Goal: Task Accomplishment & Management: Use online tool/utility

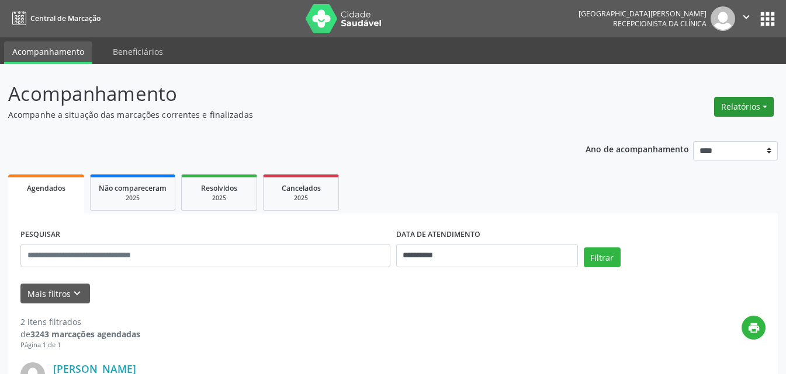
click at [730, 108] on button "Relatórios" at bounding box center [744, 107] width 60 height 20
click at [728, 131] on link "Agendamentos" at bounding box center [711, 132] width 126 height 16
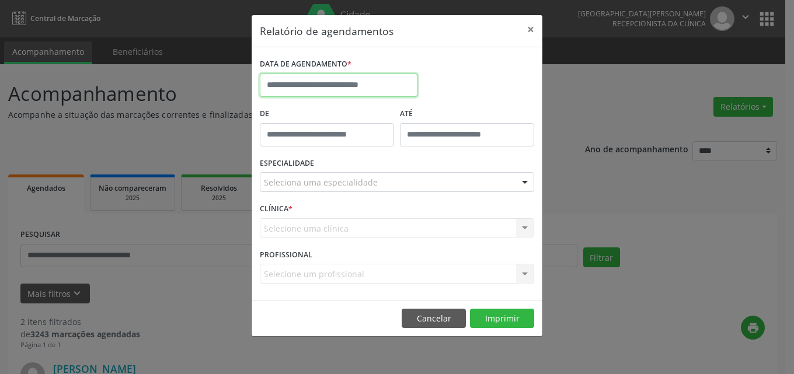
click at [324, 90] on input "text" at bounding box center [339, 85] width 158 height 23
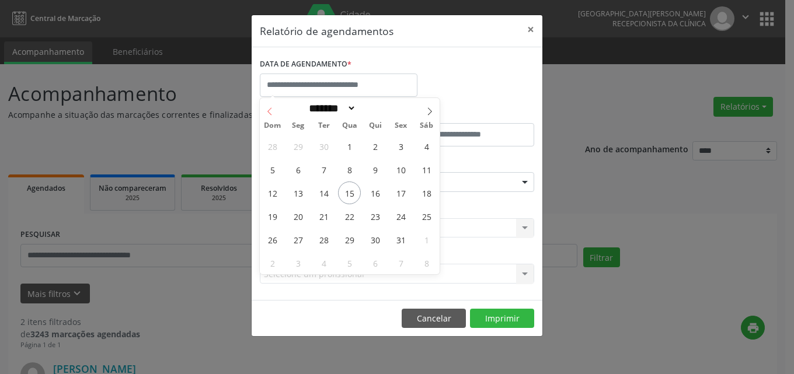
click at [269, 113] on icon at bounding box center [269, 111] width 4 height 8
select select "*"
click at [401, 141] on span "1" at bounding box center [401, 146] width 23 height 23
type input "**********"
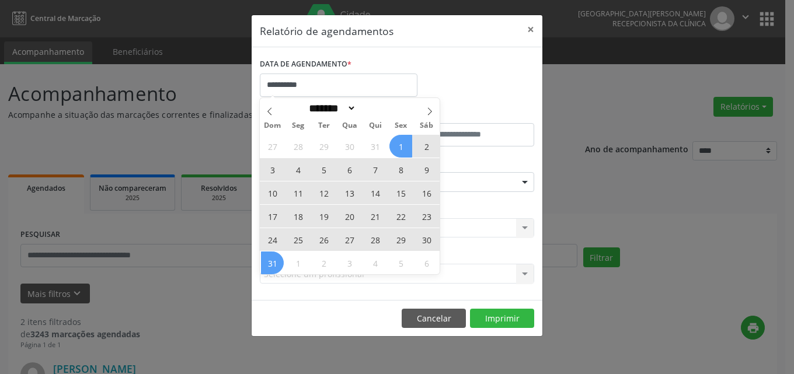
drag, startPoint x: 268, startPoint y: 265, endPoint x: 316, endPoint y: 262, distance: 47.9
click at [268, 264] on span "31" at bounding box center [272, 263] width 23 height 23
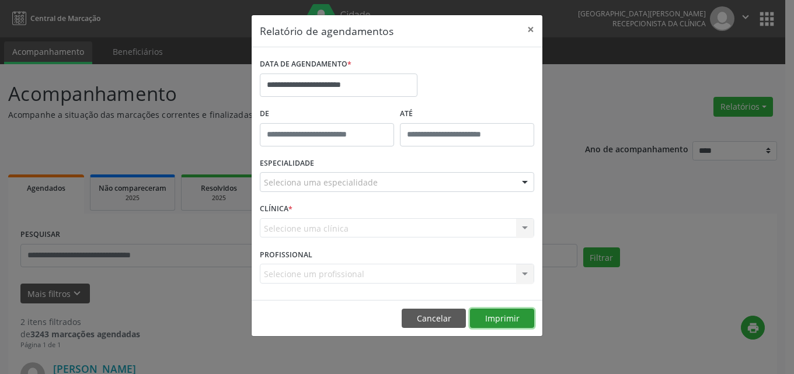
click at [498, 321] on button "Imprimir" at bounding box center [502, 319] width 64 height 20
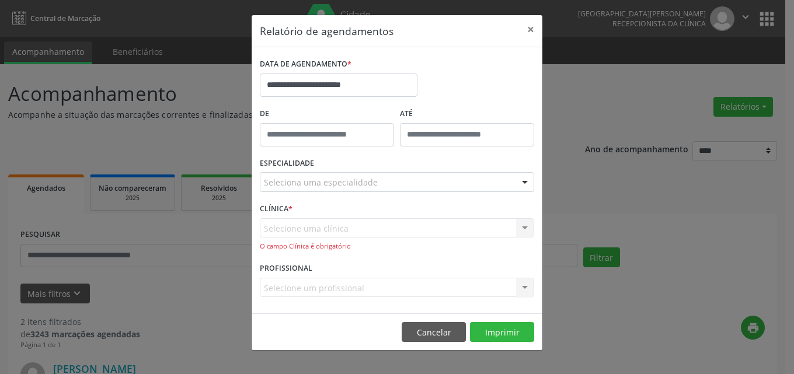
click at [343, 175] on div "Seleciona uma especialidade" at bounding box center [397, 182] width 274 height 20
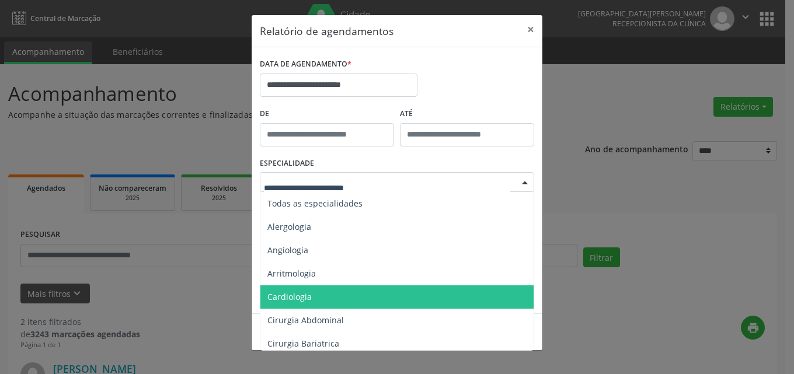
drag, startPoint x: 323, startPoint y: 299, endPoint x: 350, endPoint y: 256, distance: 50.4
click at [322, 298] on span "Cardiologia" at bounding box center [397, 297] width 275 height 23
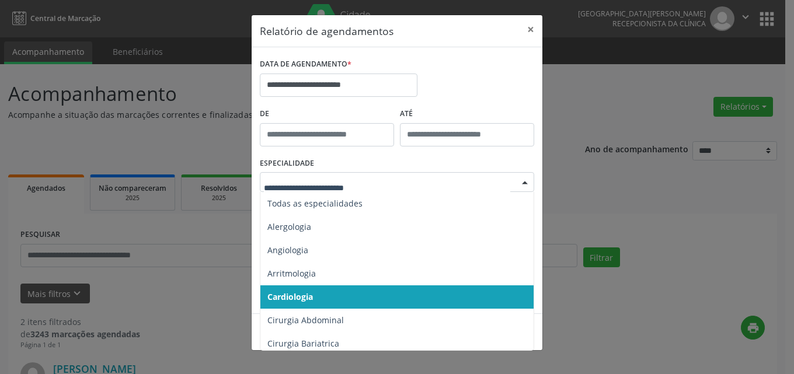
drag, startPoint x: 326, startPoint y: 293, endPoint x: 328, endPoint y: 284, distance: 8.5
click at [326, 291] on span "Cardiologia" at bounding box center [397, 297] width 275 height 23
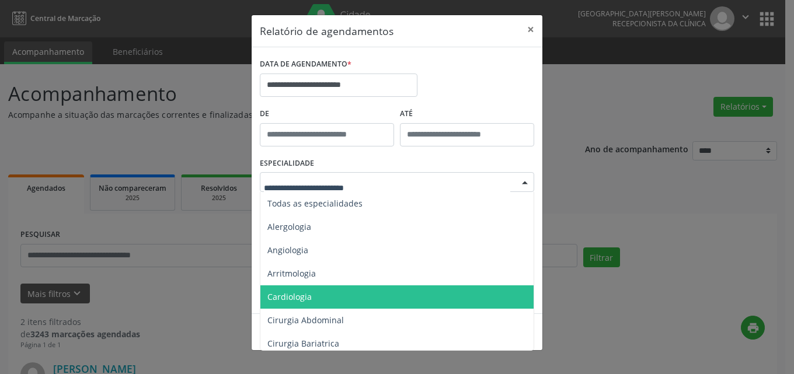
click at [316, 297] on span "Cardiologia" at bounding box center [397, 297] width 275 height 23
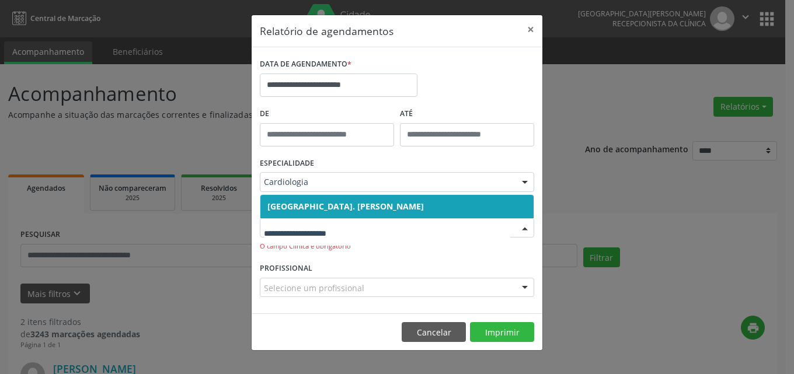
click at [331, 207] on span "[GEOGRAPHIC_DATA]. [PERSON_NAME]" at bounding box center [345, 206] width 157 height 11
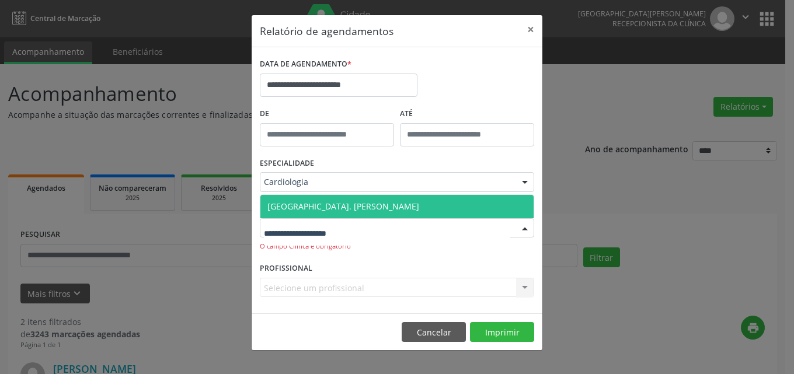
drag, startPoint x: 329, startPoint y: 219, endPoint x: 334, endPoint y: 225, distance: 8.3
drag, startPoint x: 335, startPoint y: 207, endPoint x: 329, endPoint y: 261, distance: 54.7
click at [336, 207] on span "[GEOGRAPHIC_DATA]. [PERSON_NAME]" at bounding box center [343, 206] width 152 height 11
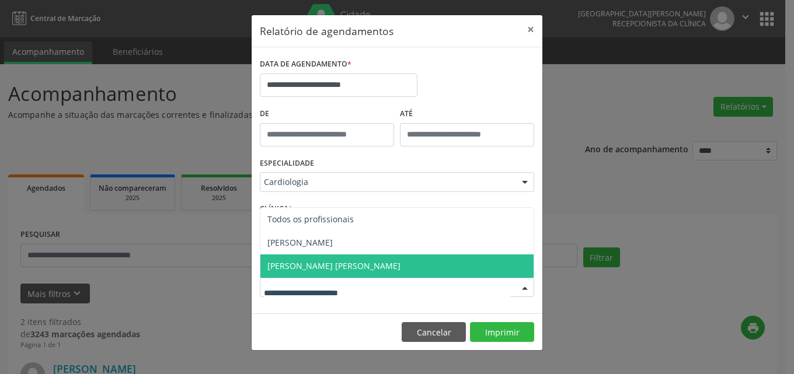
click at [328, 266] on span "[PERSON_NAME] [PERSON_NAME]" at bounding box center [333, 265] width 133 height 11
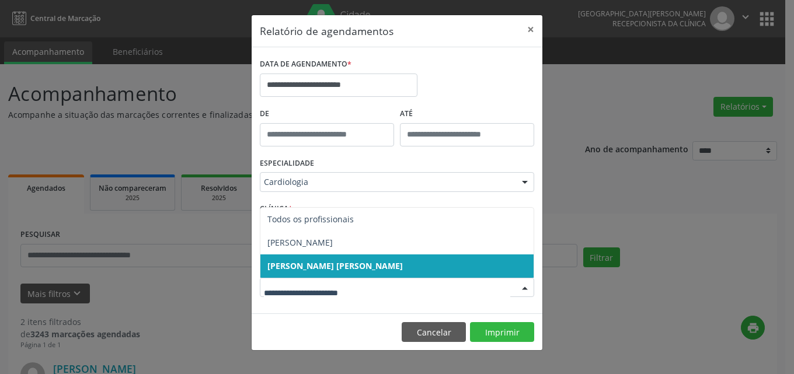
click at [331, 266] on span "[PERSON_NAME] [PERSON_NAME]" at bounding box center [334, 265] width 135 height 11
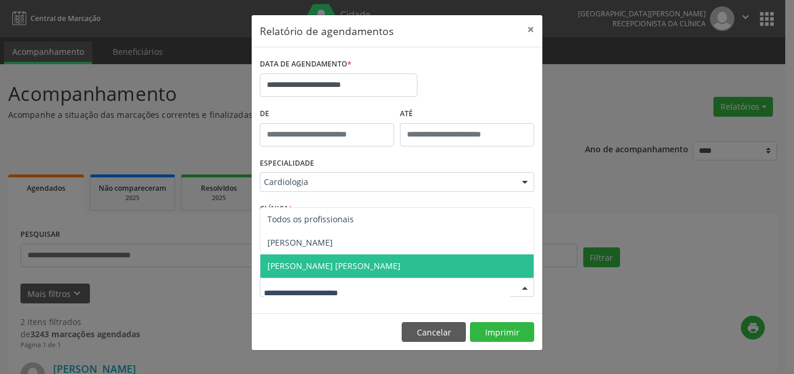
click at [327, 263] on span "[PERSON_NAME] [PERSON_NAME]" at bounding box center [333, 265] width 133 height 11
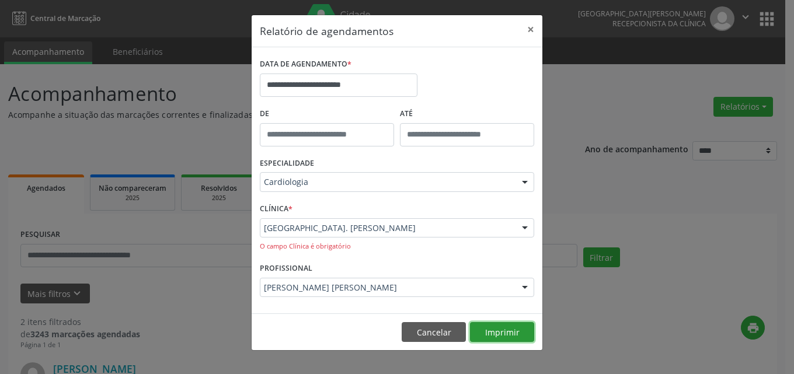
click at [510, 335] on button "Imprimir" at bounding box center [502, 332] width 64 height 20
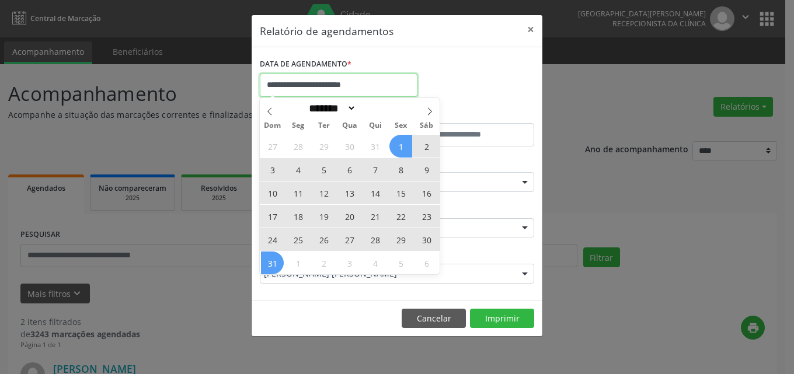
click at [355, 88] on input "**********" at bounding box center [339, 85] width 158 height 23
click at [276, 109] on span at bounding box center [270, 108] width 20 height 20
select select "*"
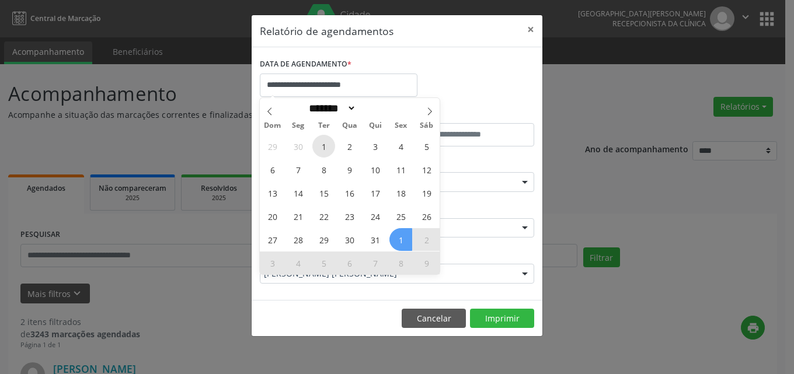
click at [322, 144] on span "1" at bounding box center [323, 146] width 23 height 23
type input "**********"
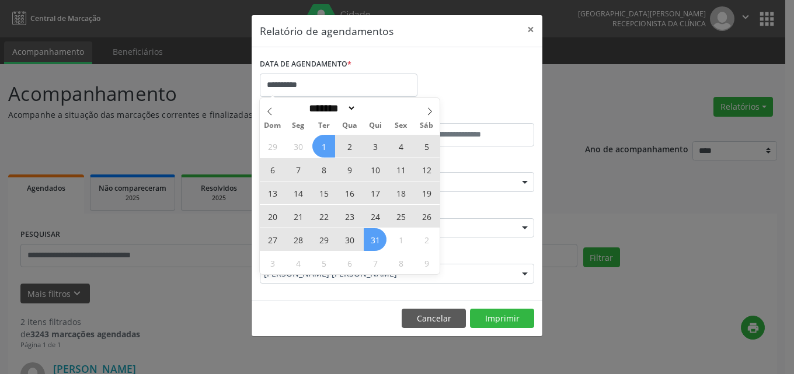
drag, startPoint x: 377, startPoint y: 237, endPoint x: 413, endPoint y: 267, distance: 47.7
click at [377, 236] on span "31" at bounding box center [375, 239] width 23 height 23
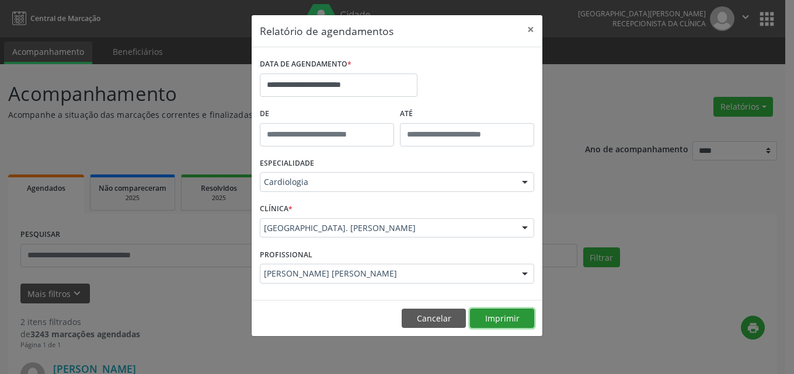
click at [508, 318] on button "Imprimir" at bounding box center [502, 319] width 64 height 20
click at [422, 321] on button "Cancelar" at bounding box center [434, 319] width 64 height 20
